Goal: Information Seeking & Learning: Learn about a topic

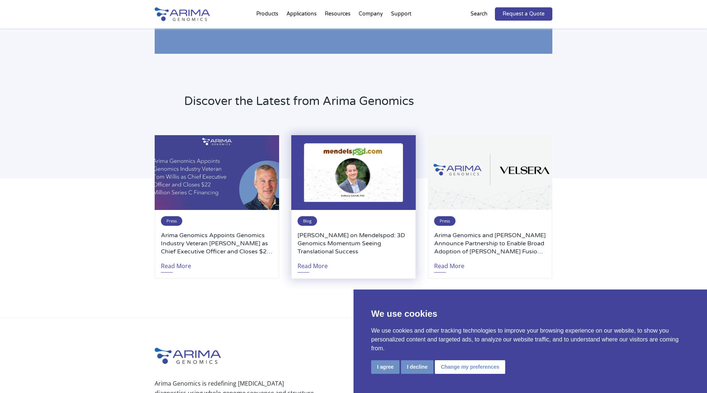
scroll to position [1675, 0]
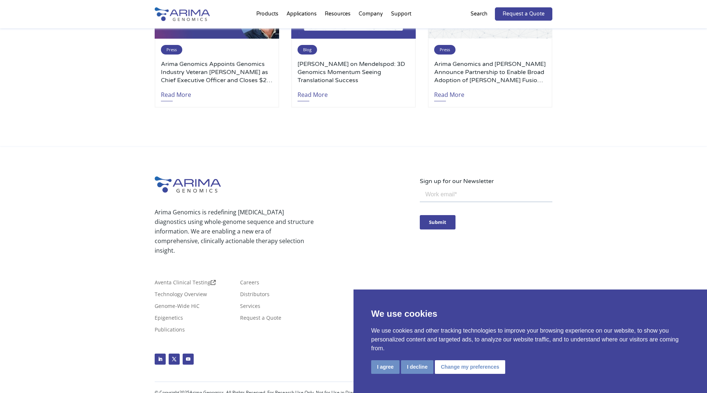
click at [174, 157] on div "Arima Genomics is redefining cancer diagnostics using whole-genome sequence and…" at bounding box center [353, 275] width 707 height 256
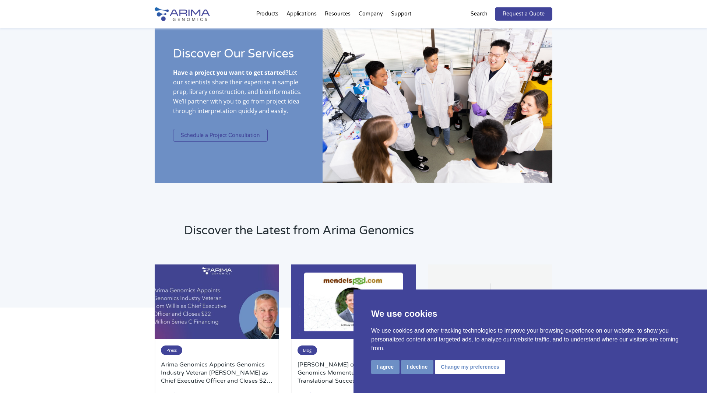
scroll to position [1073, 0]
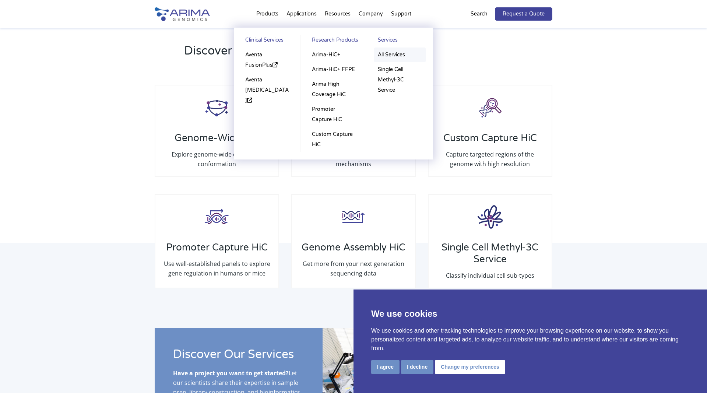
click at [386, 53] on link "All Services" at bounding box center [400, 55] width 52 height 15
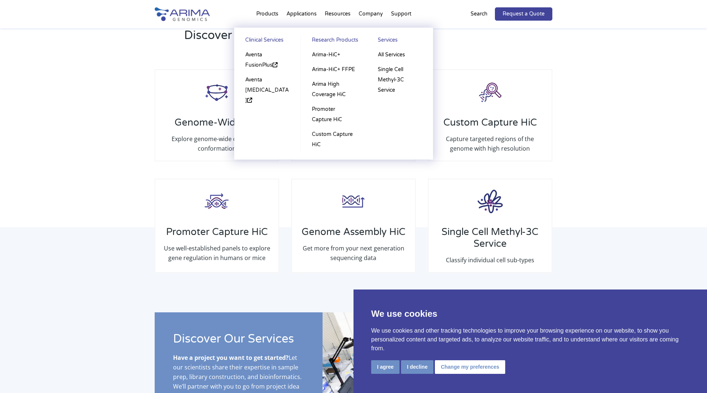
click at [336, 41] on link "Research Products" at bounding box center [333, 41] width 51 height 13
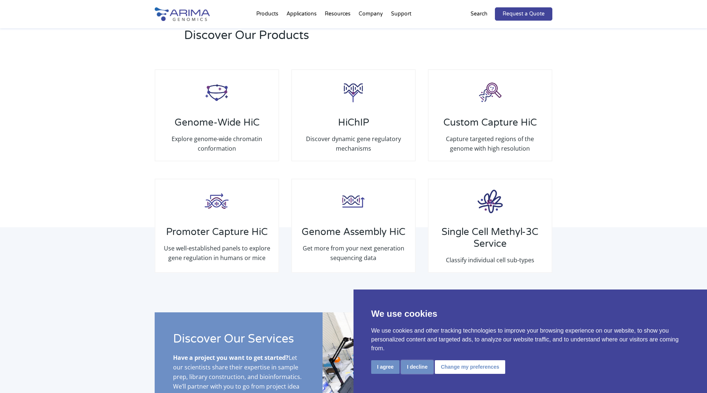
click at [410, 366] on button "I decline" at bounding box center [417, 367] width 32 height 14
